Goal: Task Accomplishment & Management: Complete application form

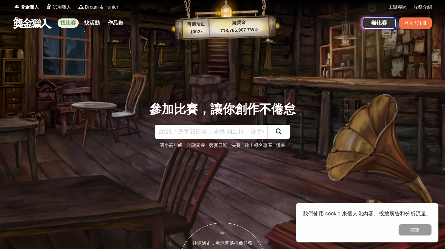
click at [63, 20] on link "找比賽" at bounding box center [68, 22] width 21 height 9
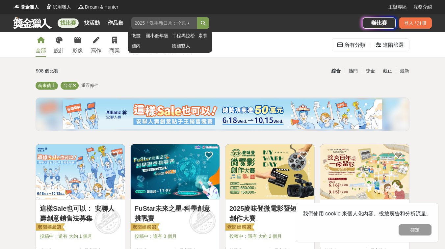
click at [149, 22] on input "search" at bounding box center [164, 23] width 66 height 12
type input "齡感新定位"
click at [197, 17] on button "submit" at bounding box center [203, 23] width 12 height 12
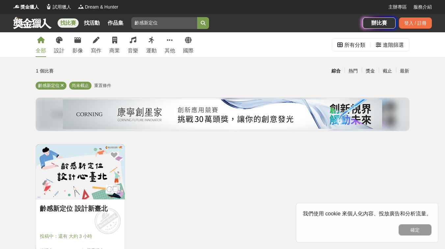
click at [71, 154] on img at bounding box center [80, 171] width 89 height 55
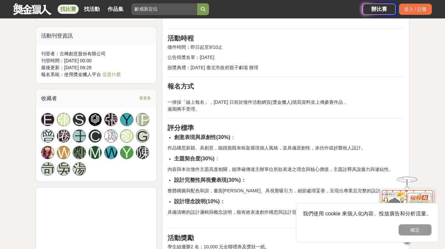
scroll to position [431, 0]
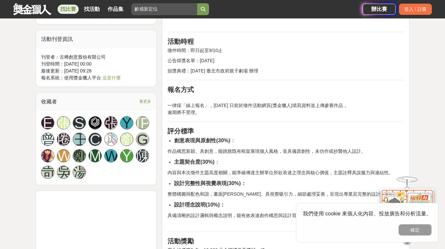
click at [426, 228] on button "確定" at bounding box center [415, 229] width 33 height 11
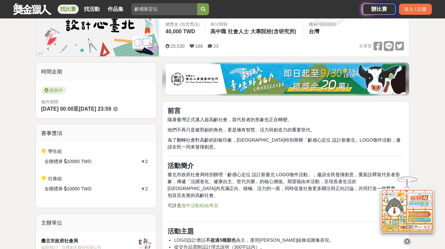
scroll to position [120, 0]
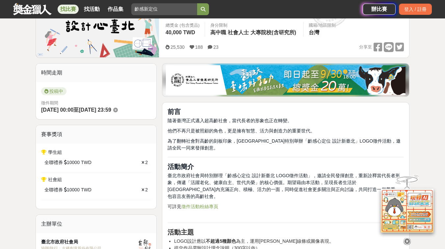
click at [209, 204] on link "徵件活動粉絲專頁" at bounding box center [199, 206] width 37 height 5
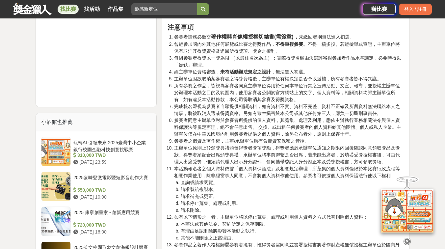
scroll to position [662, 0]
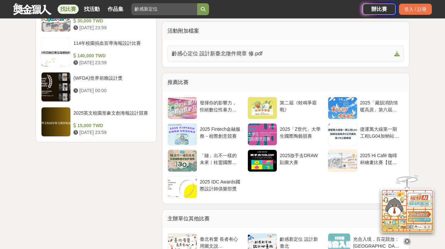
click at [330, 51] on link "齡感心定位 設計新臺北徵件簡章 修.pdf" at bounding box center [286, 53] width 236 height 16
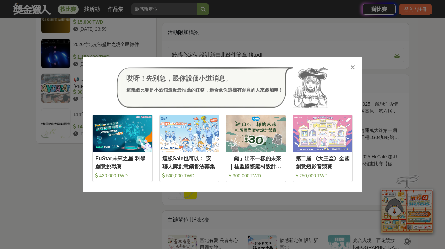
click at [353, 66] on icon at bounding box center [352, 67] width 5 height 7
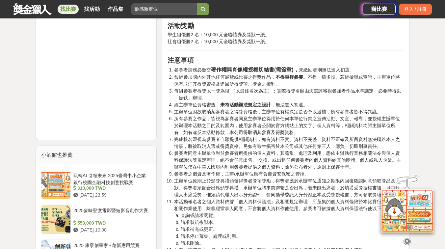
scroll to position [649, 0]
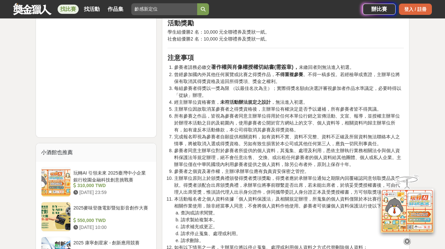
click at [406, 13] on div "登入 / 註冊" at bounding box center [415, 9] width 33 height 11
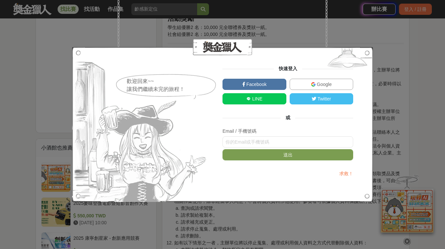
scroll to position [652, 0]
click at [262, 98] on span "LINE" at bounding box center [257, 98] width 12 height 5
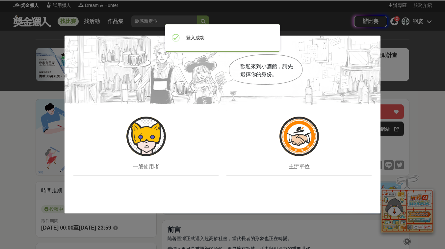
scroll to position [0, 0]
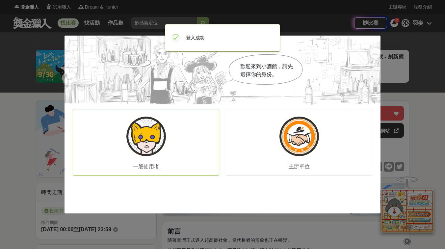
click at [180, 149] on div "一般使用者" at bounding box center [146, 143] width 147 height 66
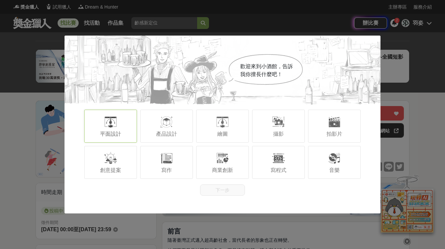
click at [120, 133] on span "平面設計" at bounding box center [110, 134] width 21 height 6
click at [239, 132] on div "繪圖" at bounding box center [222, 126] width 53 height 33
click at [231, 189] on button "下一步" at bounding box center [222, 189] width 45 height 11
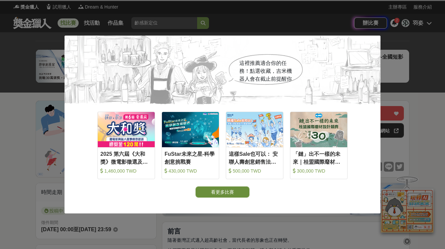
click at [230, 191] on button "看更多比賽" at bounding box center [223, 191] width 54 height 11
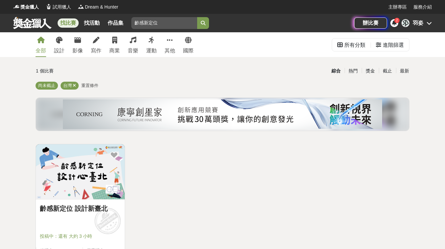
click at [70, 167] on img at bounding box center [80, 171] width 89 height 55
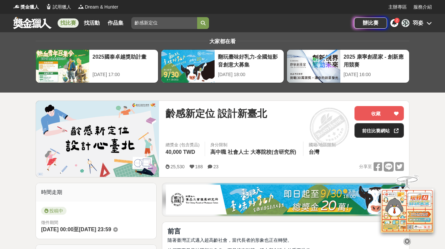
click at [379, 130] on link "前往比賽網站" at bounding box center [379, 130] width 49 height 14
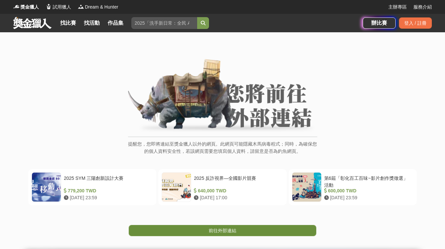
click at [248, 229] on link "前往外部連結" at bounding box center [223, 230] width 188 height 11
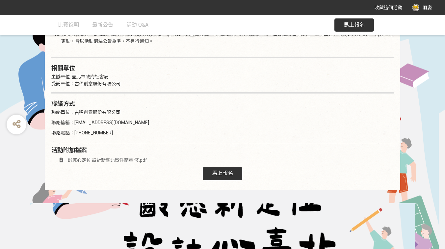
scroll to position [1086, 0]
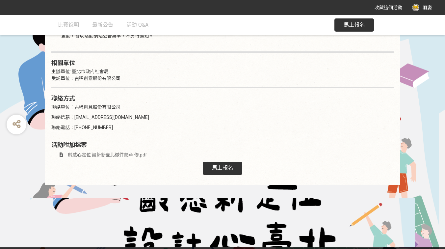
click at [348, 29] on button "馬上報名" at bounding box center [355, 24] width 40 height 13
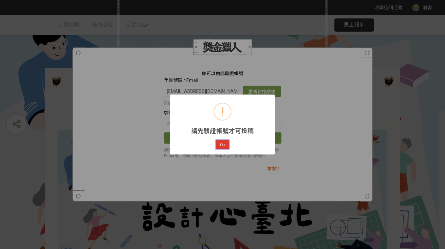
click at [222, 148] on button "Yes" at bounding box center [222, 144] width 13 height 9
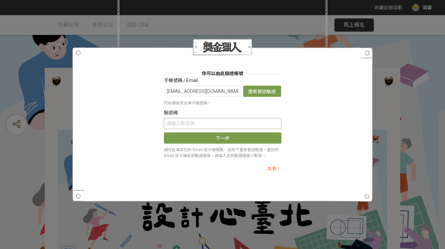
click at [236, 126] on input "text" at bounding box center [223, 123] width 118 height 11
type input "T25"
click at [348, 85] on div "你可以由此驗證帳號 手機號碼 / Email andreashih815@gmail.com 重新發送驗證信 目前僅接受台灣手機號碼。 驗證碼 T25 下一步…" at bounding box center [222, 125] width 261 height 122
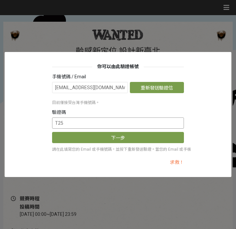
drag, startPoint x: 83, startPoint y: 123, endPoint x: 1, endPoint y: 115, distance: 82.1
click at [2, 115] on div "你可以由此驗證帳號 手機號碼 / Email andreashih815@gmail.com 重新發送驗證信 目前僅接受台灣手機號碼。 驗證碼 T25 下一步…" at bounding box center [118, 114] width 236 height 229
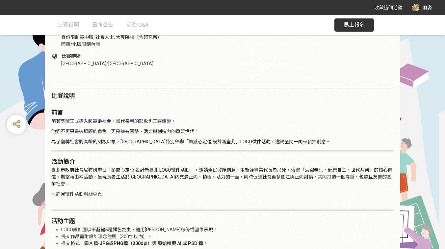
scroll to position [304, 0]
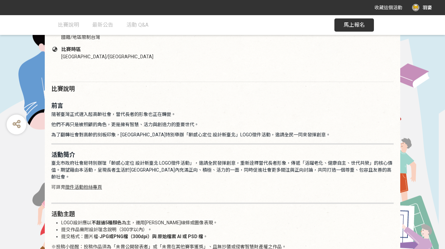
click at [346, 29] on button "馬上報名" at bounding box center [355, 24] width 40 height 13
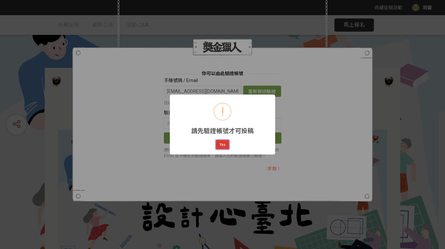
click at [220, 145] on button "Yes" at bounding box center [222, 144] width 13 height 9
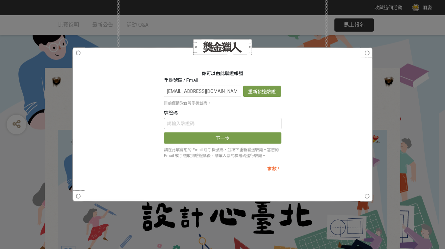
click at [197, 126] on input "text" at bounding box center [223, 123] width 118 height 11
paste input "T25IcC9QWjU"
type input "T25IcC9QWjU"
click at [199, 136] on button "下一步" at bounding box center [223, 137] width 118 height 11
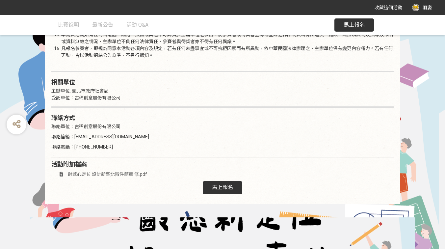
scroll to position [1086, 0]
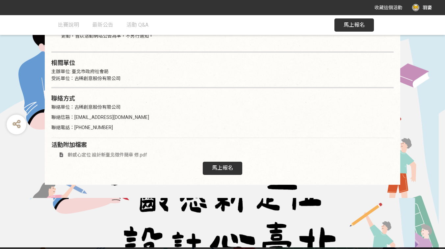
click at [220, 165] on span "馬上報名" at bounding box center [222, 168] width 21 height 6
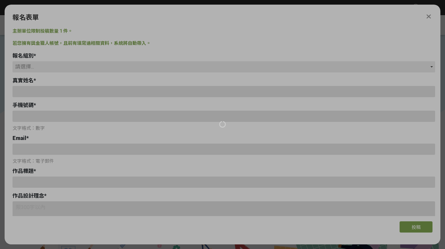
scroll to position [0, 0]
type input "andreashih815@gmail.com"
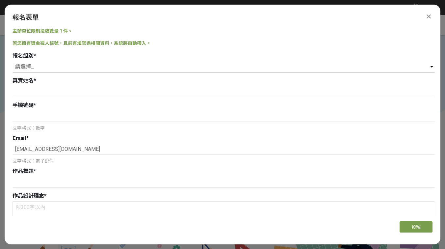
click at [103, 64] on select "請選擇... 學生組(限臺北市公私立高中職以上在學生) 社會組(年滿 18 歲以上社會大眾皆可參加)" at bounding box center [224, 66] width 423 height 11
select select "社會組(年滿 18 歲以上社會大眾皆可參加)"
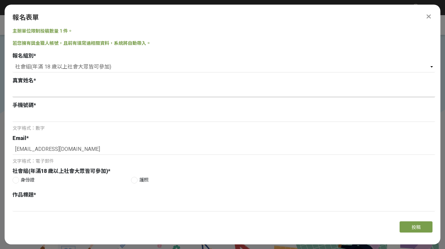
click at [53, 93] on input at bounding box center [224, 91] width 423 height 11
type input "G"
type input "施羽姿"
click at [54, 114] on input at bounding box center [224, 116] width 423 height 11
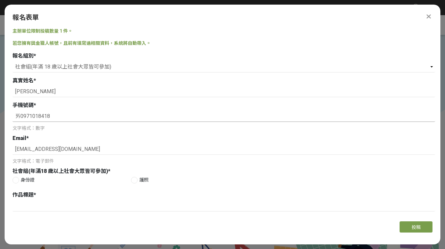
drag, startPoint x: 20, startPoint y: 118, endPoint x: 13, endPoint y: 118, distance: 7.6
click at [13, 118] on input "ㄞ0971018418" at bounding box center [224, 116] width 423 height 11
type input "0971018418"
click at [15, 180] on div at bounding box center [16, 180] width 7 height 7
radio input "true"
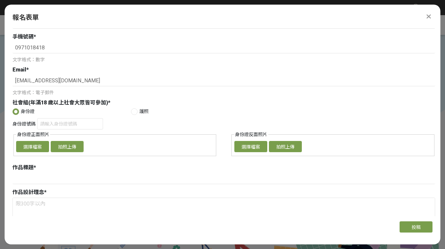
scroll to position [70, 0]
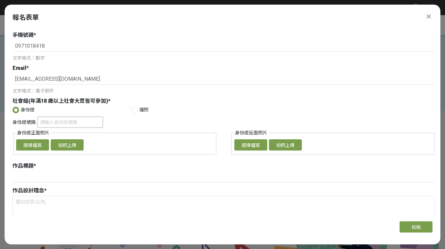
click at [56, 121] on input "身份證號碼" at bounding box center [70, 122] width 66 height 11
type input "n"
type input "ㄙ"
type input "n"
type input "ㄙ"
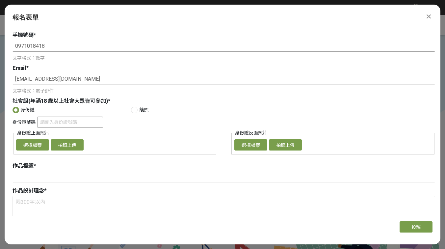
type input "n"
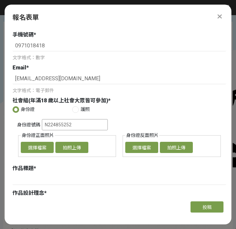
type input "N224855252"
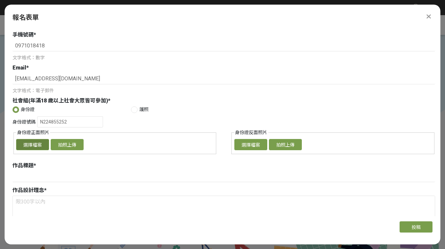
click at [33, 143] on button "選擇檔案" at bounding box center [32, 144] width 33 height 11
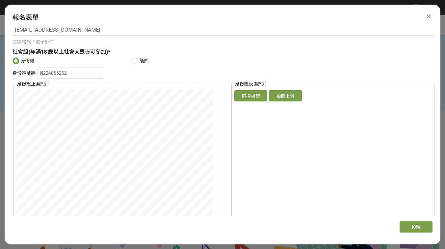
scroll to position [118, 0]
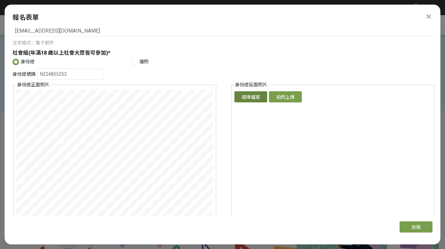
click at [261, 98] on button "選擇檔案" at bounding box center [250, 96] width 33 height 11
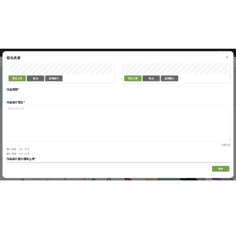
scroll to position [290, 0]
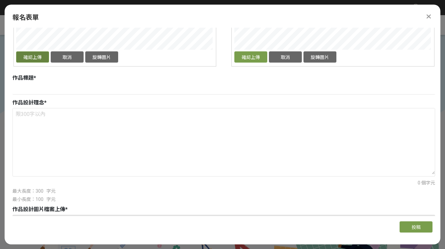
click at [27, 61] on button "確認上傳" at bounding box center [32, 56] width 33 height 11
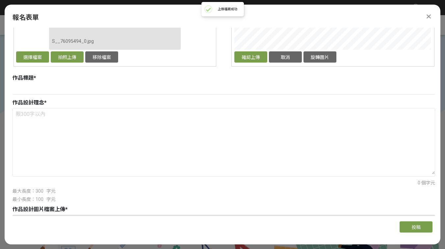
click at [254, 59] on button "確認上傳" at bounding box center [250, 56] width 33 height 11
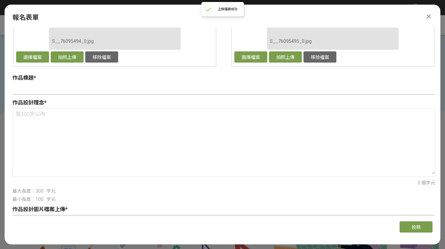
click at [85, 91] on input at bounding box center [224, 88] width 423 height 11
click at [276, 246] on img at bounding box center [222, 192] width 329 height 171
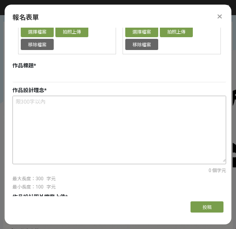
click at [31, 105] on textarea at bounding box center [119, 129] width 213 height 66
paste textarea "臺灣正式邁入超高齡社會，當代長者的形象也正在轉變。 他們不再只是被照顧的角色，更是擁有智慧、活力與創造力的重要世代。 高齡長者需保持學習與活力，做好健康管理，…"
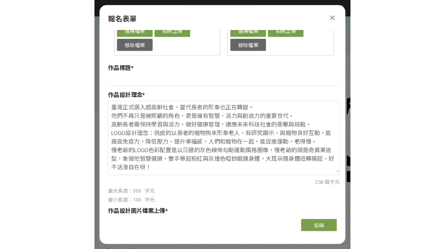
scroll to position [292, 0]
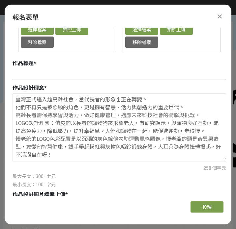
paste textarea "慢老爺"
type textarea "臺灣正式邁入超高齡社會，當代長者的形象也正在轉變。 他們不再只是被照顧的角色，更是擁有智慧、活力與創造力的重要世代。 高齡長者需保持學習與活力，做好健康管理，…"
click at [51, 75] on input at bounding box center [119, 74] width 213 height 11
paste input "慢老爺"
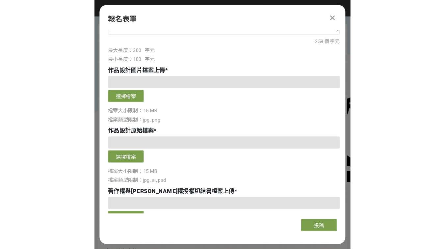
scroll to position [409, 0]
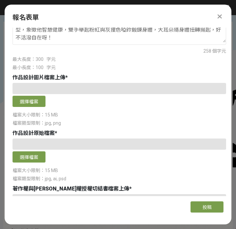
type input "慢老爺"
click at [24, 101] on button "選擇檔案" at bounding box center [29, 101] width 33 height 11
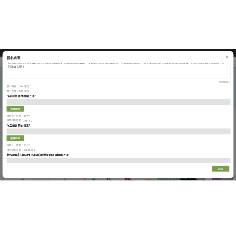
scroll to position [423, 0]
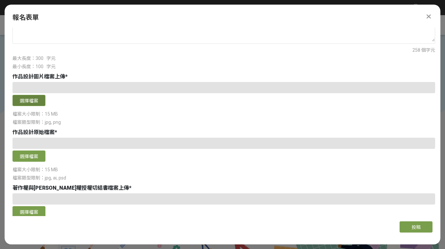
click at [31, 103] on button "選擇檔案" at bounding box center [29, 100] width 33 height 11
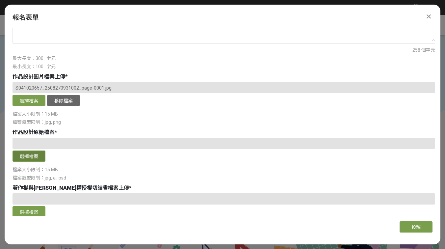
click at [33, 160] on button "選擇檔案" at bounding box center [29, 156] width 33 height 11
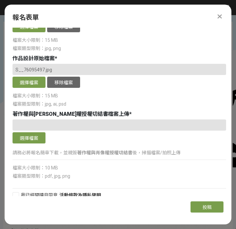
scroll to position [471, 0]
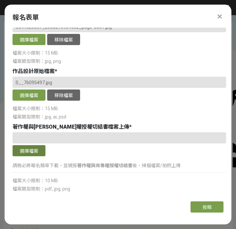
click at [18, 147] on button "選擇檔案" at bounding box center [29, 150] width 33 height 11
click at [34, 138] on div at bounding box center [119, 137] width 213 height 11
click at [40, 156] on div "選擇檔案" at bounding box center [119, 151] width 213 height 13
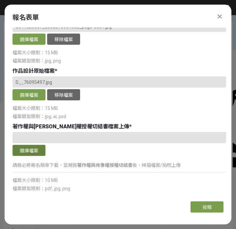
click at [36, 152] on button "選擇檔案" at bounding box center [29, 150] width 33 height 11
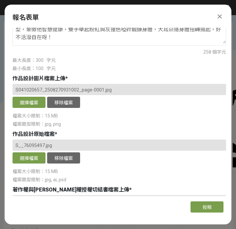
scroll to position [491, 0]
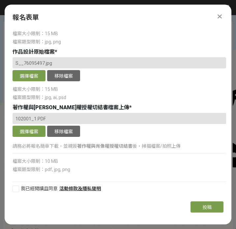
click at [17, 188] on div at bounding box center [16, 189] width 7 height 7
checkbox input "true"
click at [200, 205] on button "投稿" at bounding box center [206, 207] width 33 height 11
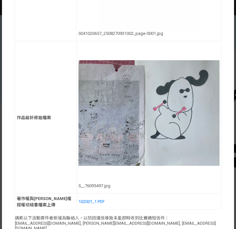
scroll to position [629, 0]
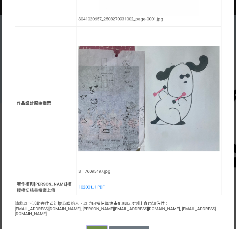
click at [100, 226] on button "確認送出" at bounding box center [97, 230] width 20 height 9
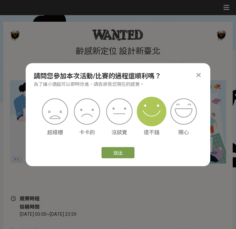
click at [144, 118] on img at bounding box center [152, 112] width 30 height 30
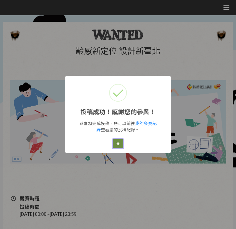
click at [119, 145] on button "好" at bounding box center [118, 143] width 11 height 9
